Goal: Use online tool/utility: Utilize a website feature to perform a specific function

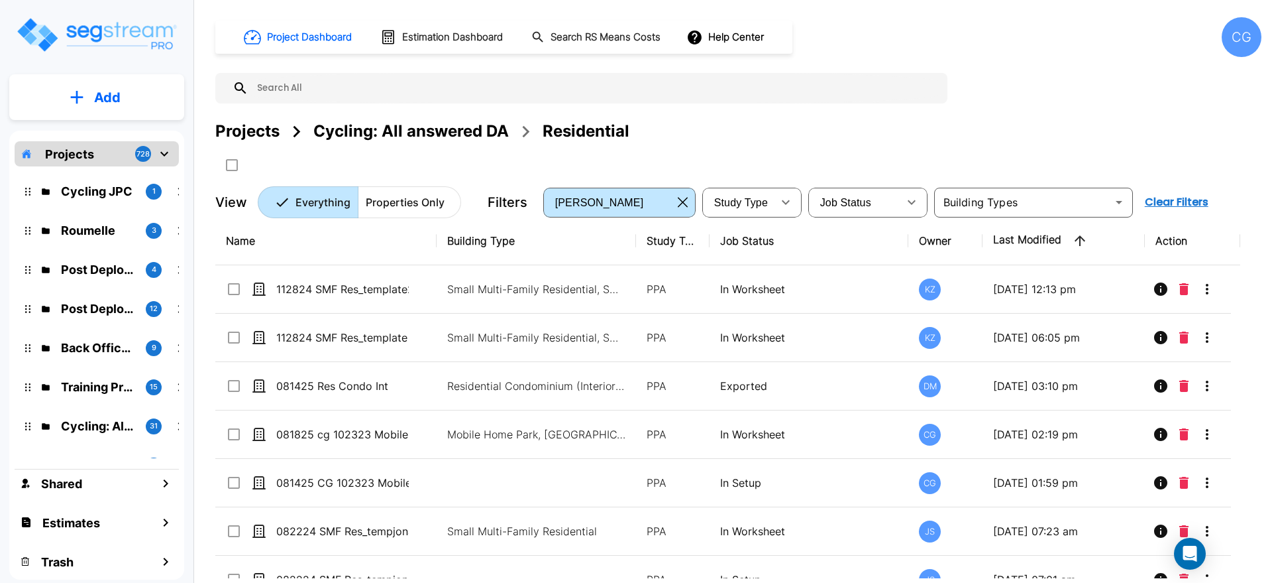
click at [1243, 38] on div "CG" at bounding box center [1242, 37] width 40 height 40
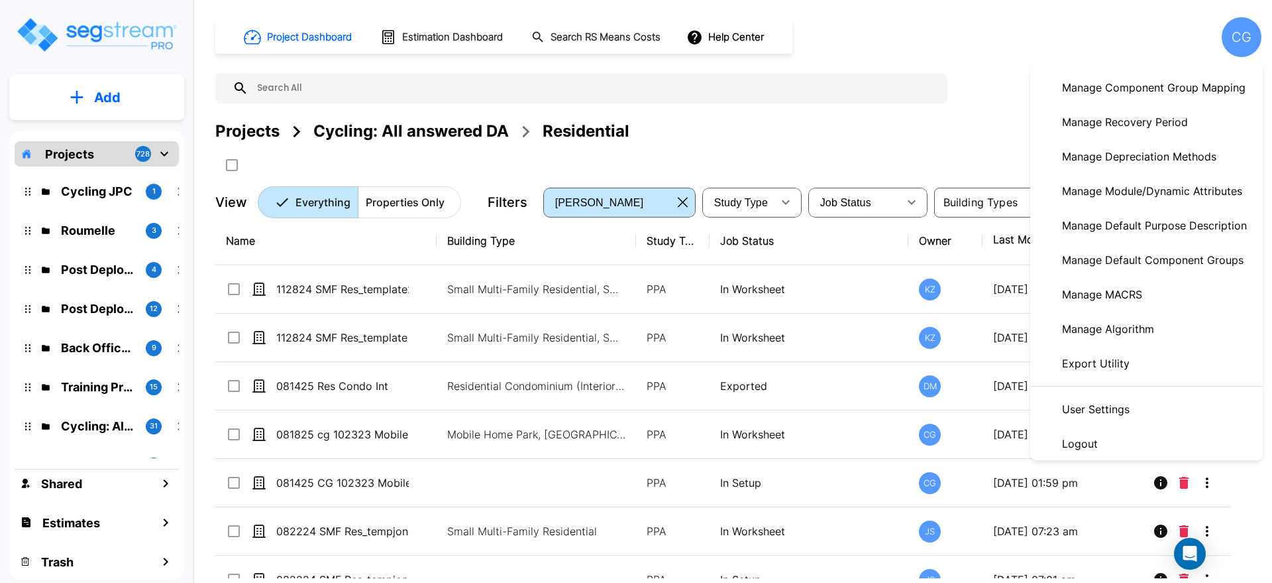
scroll to position [276, 0]
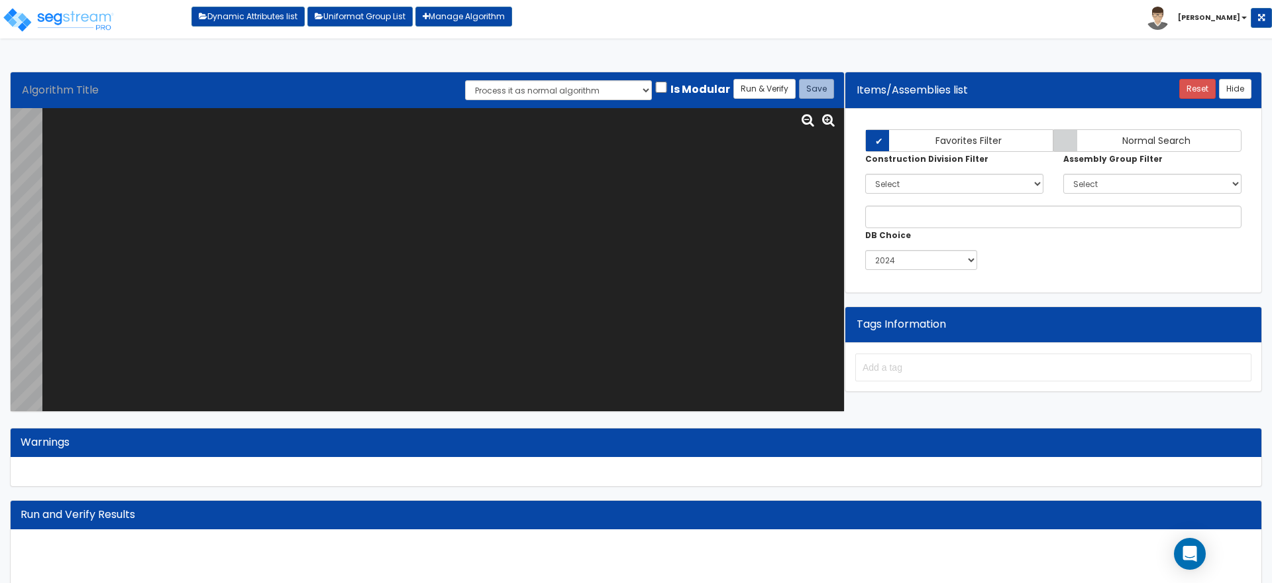
click at [252, 159] on textarea at bounding box center [443, 259] width 802 height 303
paste textarea "# Ceiling Fan Commercial Interior or Common Area # modAlgo_CeilingFan_CmclIntCm…"
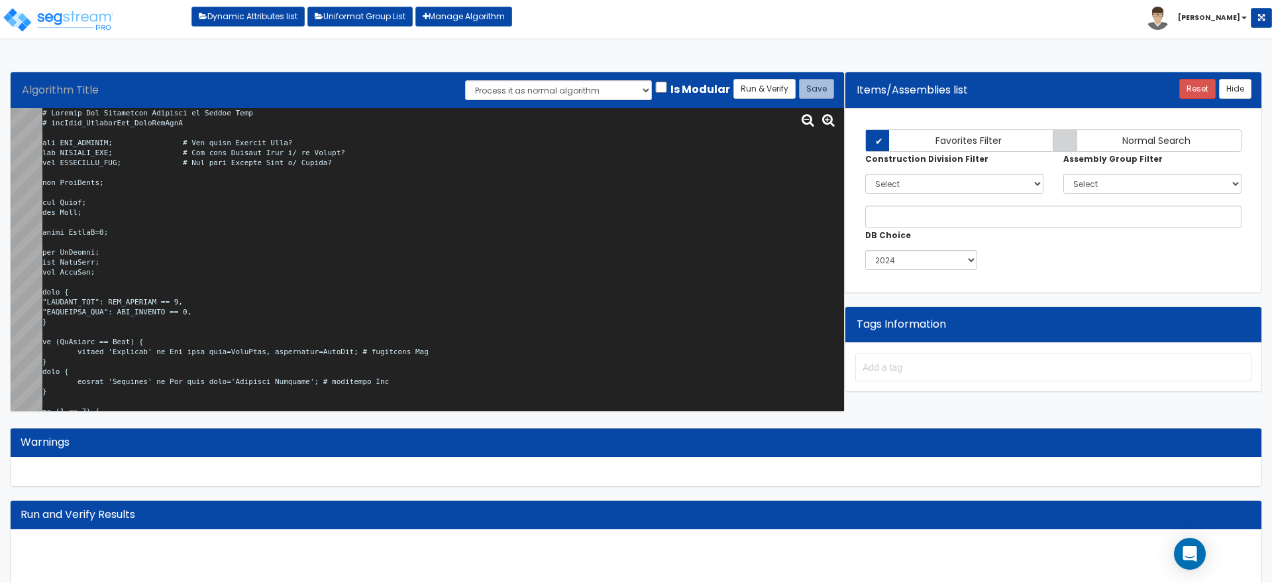
scroll to position [296, 0]
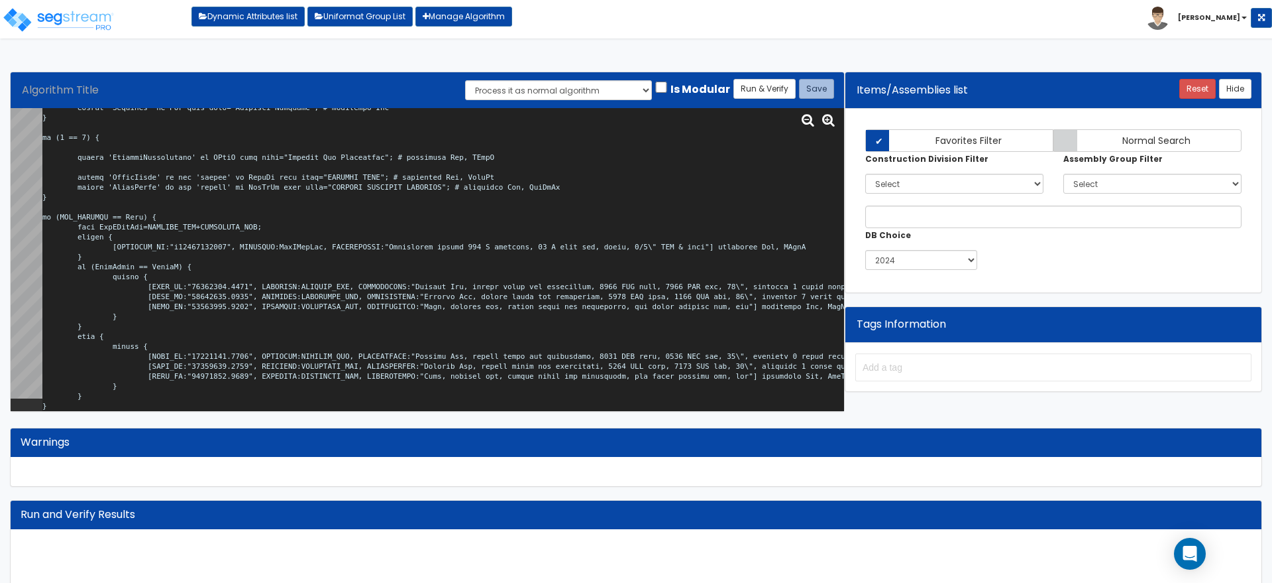
type textarea "# Ceiling Fan Commercial Interior or Common Area # modAlgo_CeilingFan_CmclIntCm…"
click at [668, 85] on div "Process it as normal algorithm Process it as building/tenant algorithm Is Modul…" at bounding box center [597, 90] width 265 height 22
click at [667, 87] on input "Is Modular" at bounding box center [661, 87] width 13 height 11
checkbox input "true"
click at [765, 86] on button "Run & Verify" at bounding box center [765, 89] width 62 height 20
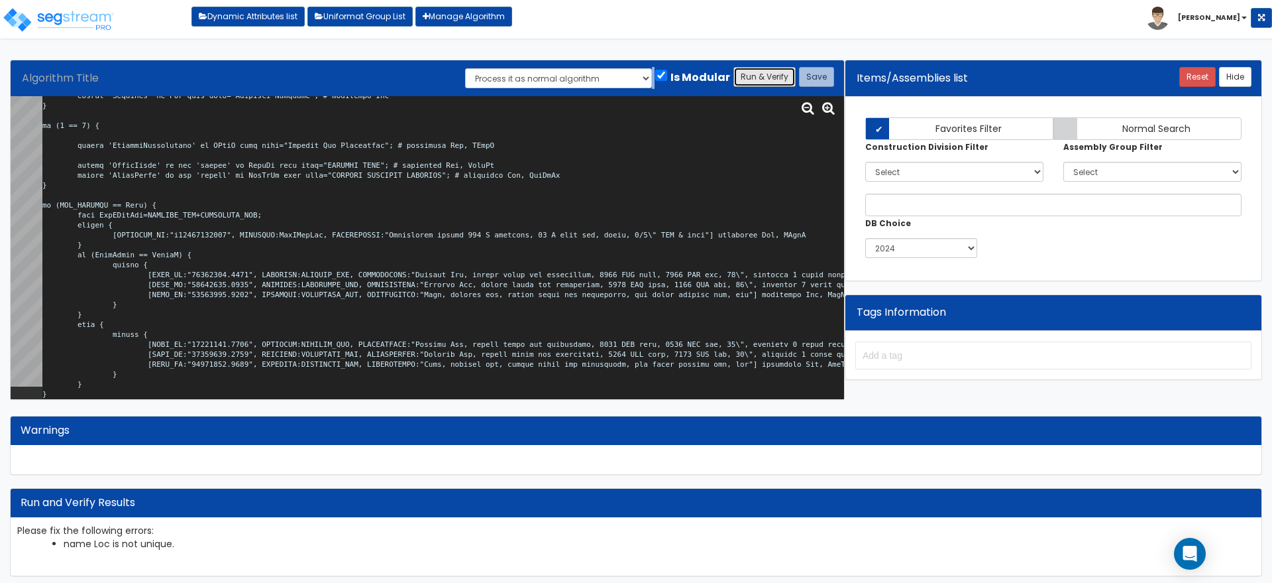
scroll to position [19, 0]
